Goal: Browse casually

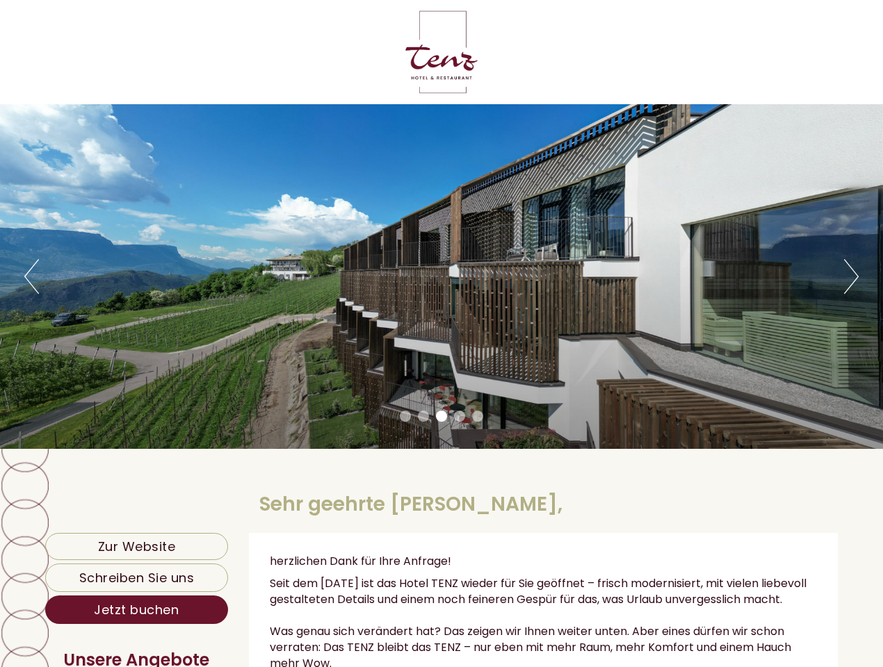
click at [441, 334] on div "Previous Next 1 2 3 4 5" at bounding box center [441, 276] width 883 height 345
click at [31, 277] on button "Previous" at bounding box center [31, 276] width 15 height 35
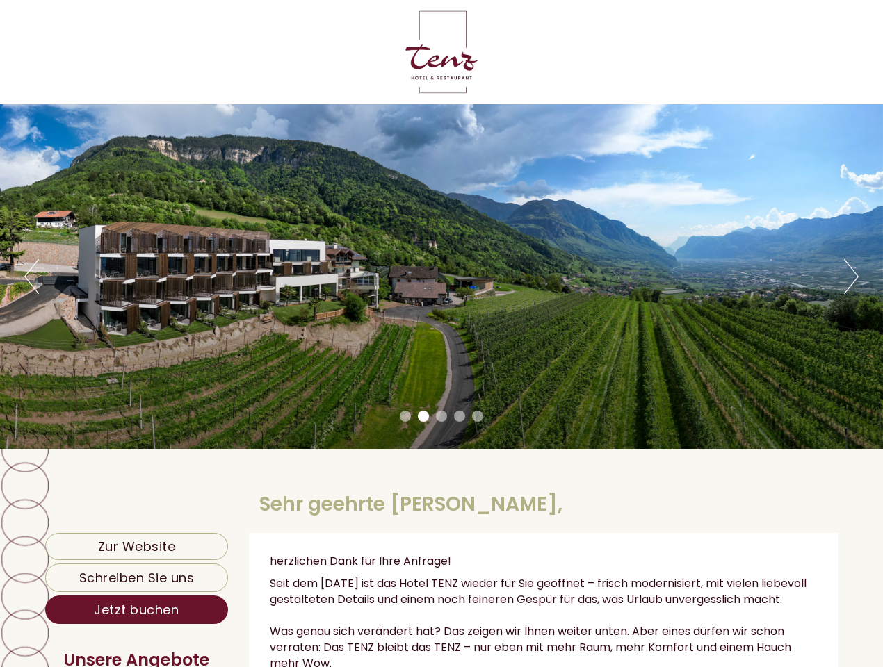
click at [441, 277] on div "Previous Next 1 2 3 4 5" at bounding box center [441, 276] width 883 height 345
click at [851, 277] on button "Next" at bounding box center [851, 276] width 15 height 35
click at [405, 416] on li "1" at bounding box center [405, 416] width 11 height 11
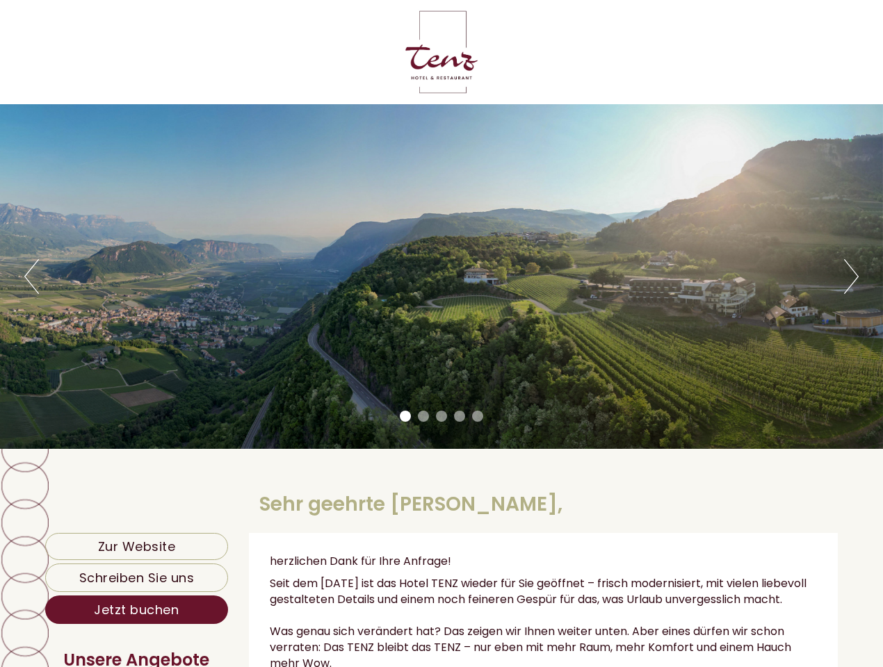
click at [423, 416] on li "2" at bounding box center [423, 416] width 11 height 11
click at [441, 416] on li "3" at bounding box center [441, 416] width 11 height 11
click at [459, 416] on li "4" at bounding box center [459, 416] width 11 height 11
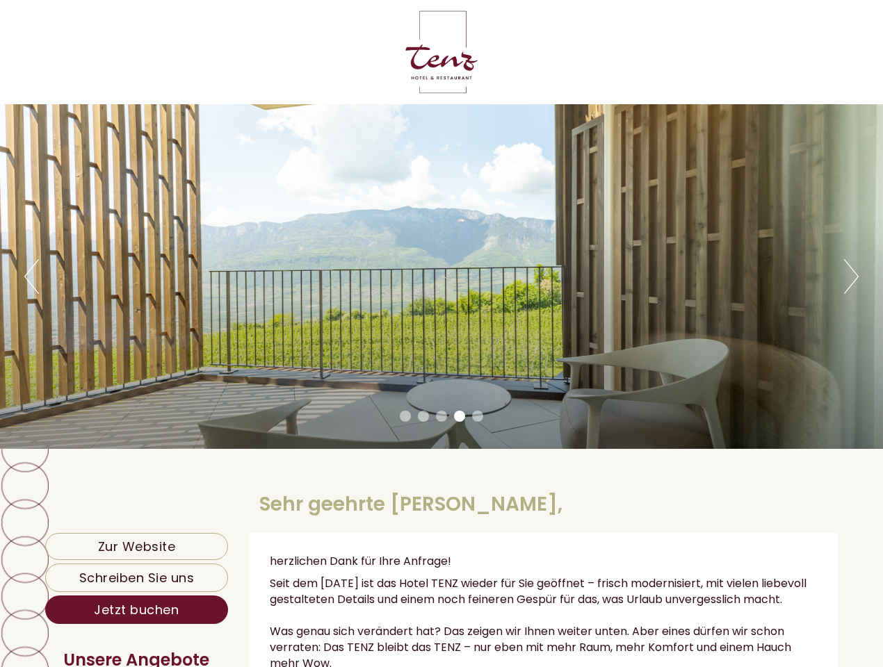
click at [477, 416] on li "5" at bounding box center [477, 416] width 11 height 11
